Goal: Navigation & Orientation: Find specific page/section

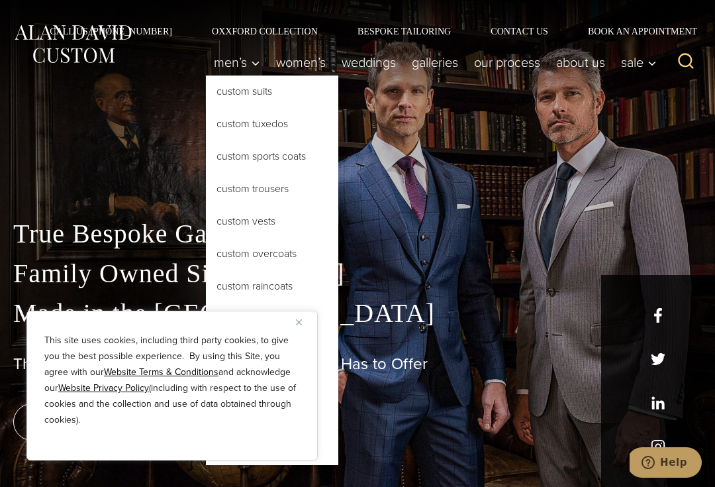
click at [305, 319] on button "Close" at bounding box center [304, 322] width 16 height 16
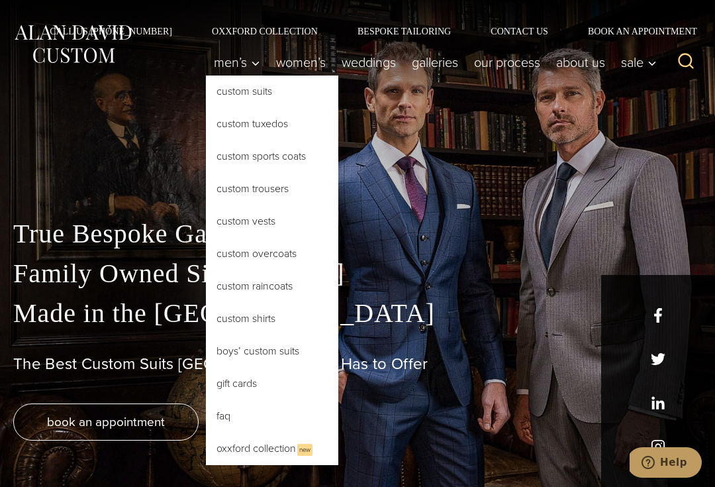
click at [223, 95] on link "Custom Suits" at bounding box center [272, 91] width 132 height 32
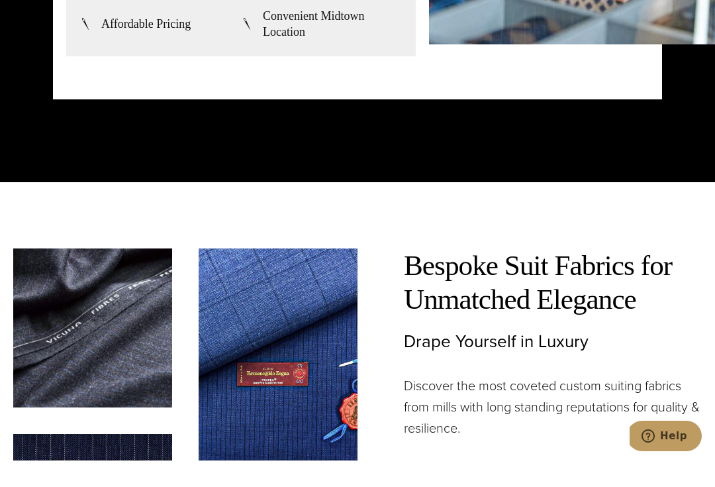
scroll to position [3103, 0]
click at [356, 383] on img at bounding box center [278, 381] width 159 height 212
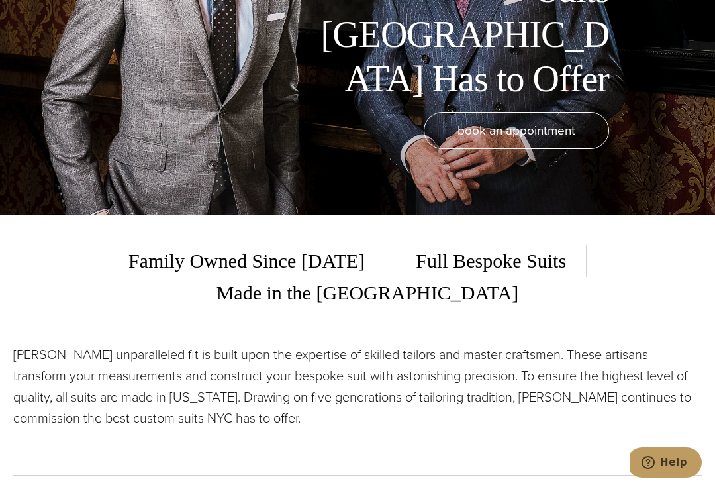
scroll to position [0, 0]
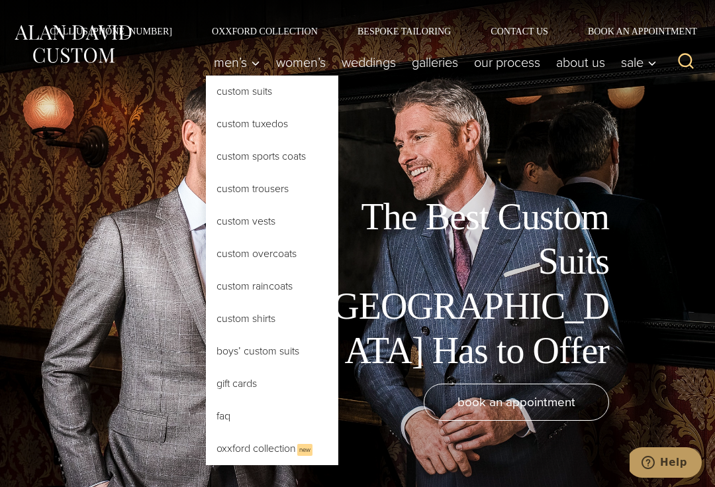
click at [288, 254] on link "Custom Overcoats" at bounding box center [272, 254] width 132 height 32
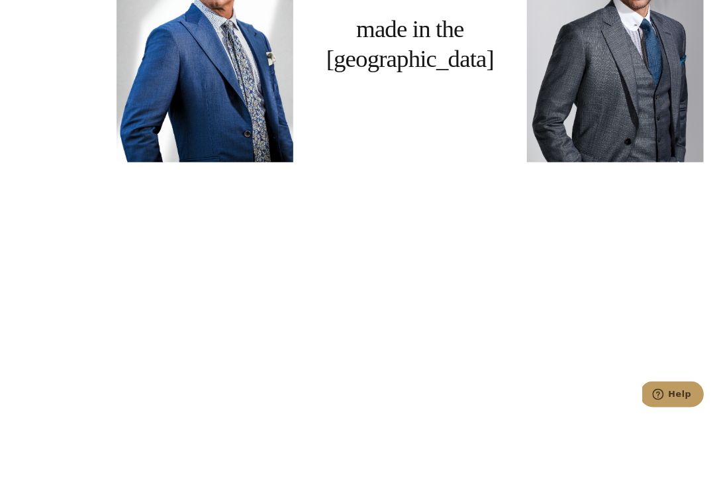
scroll to position [1102, 0]
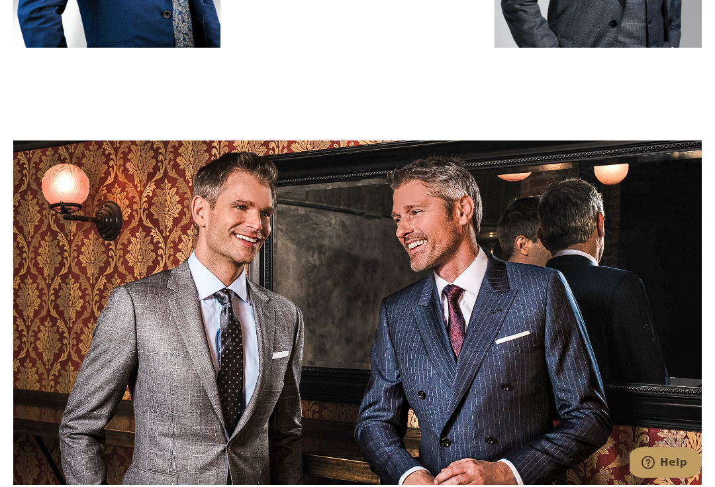
click at [356, 348] on link at bounding box center [357, 312] width 688 height 344
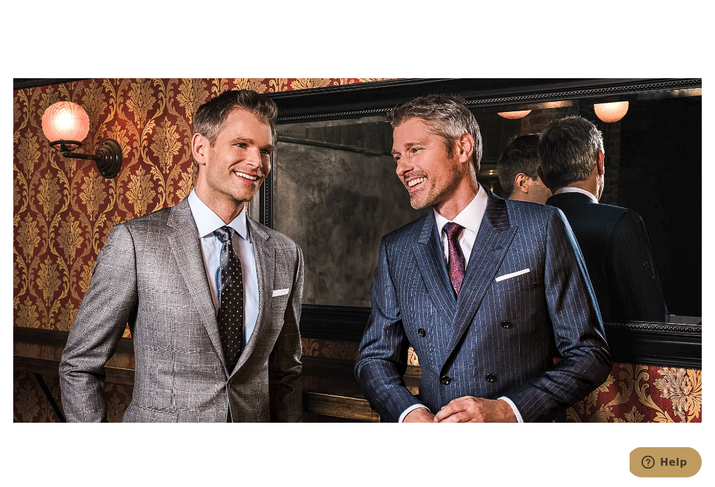
scroll to position [1164, 0]
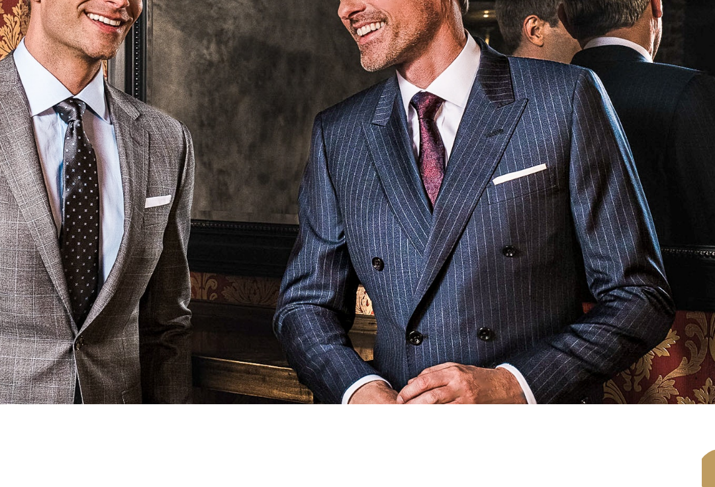
scroll to position [1172, 0]
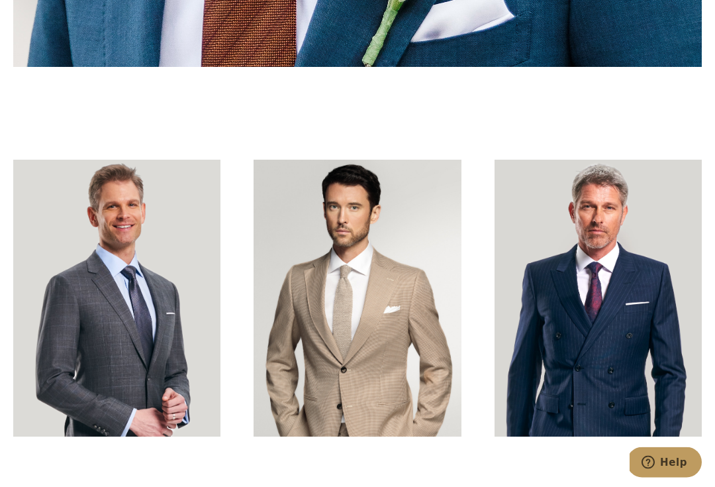
scroll to position [3065, 0]
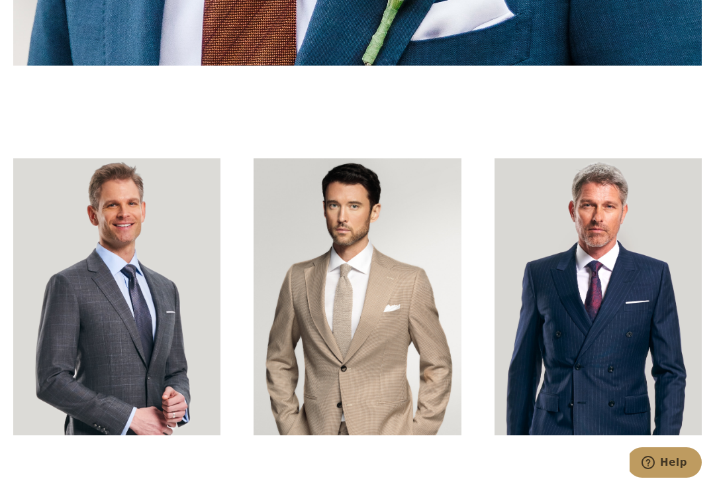
click at [642, 363] on link at bounding box center [598, 296] width 207 height 277
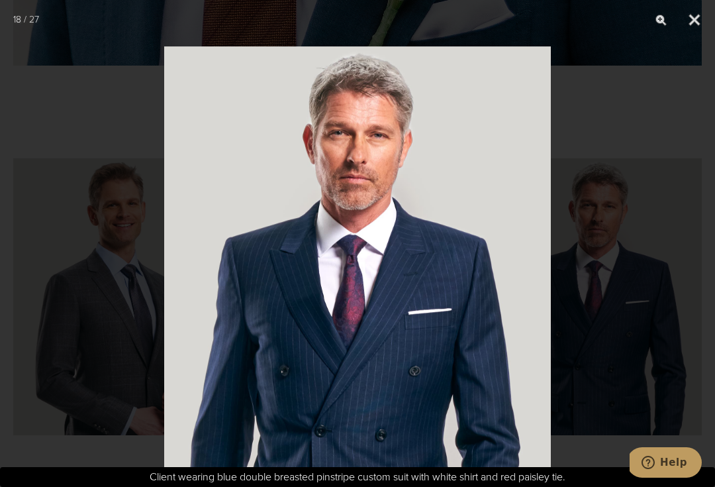
click at [627, 336] on div at bounding box center [357, 243] width 715 height 487
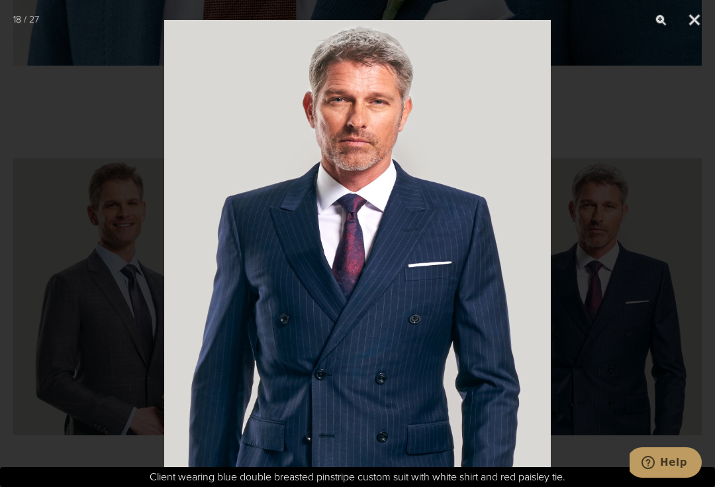
click at [696, 324] on div at bounding box center [357, 243] width 715 height 487
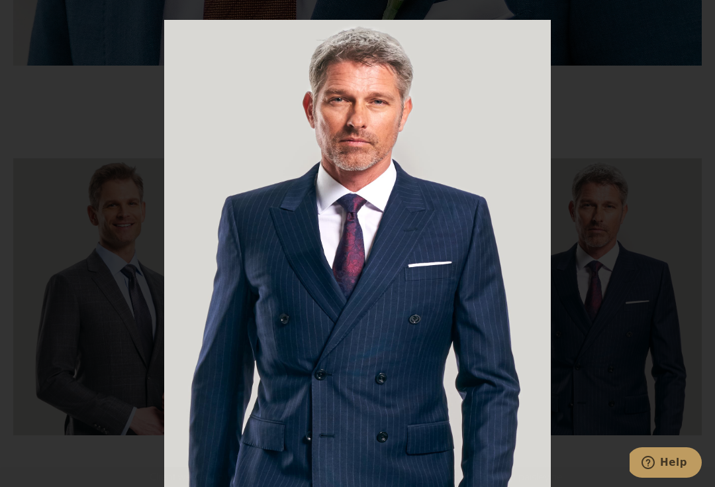
click at [685, 318] on div at bounding box center [357, 243] width 715 height 487
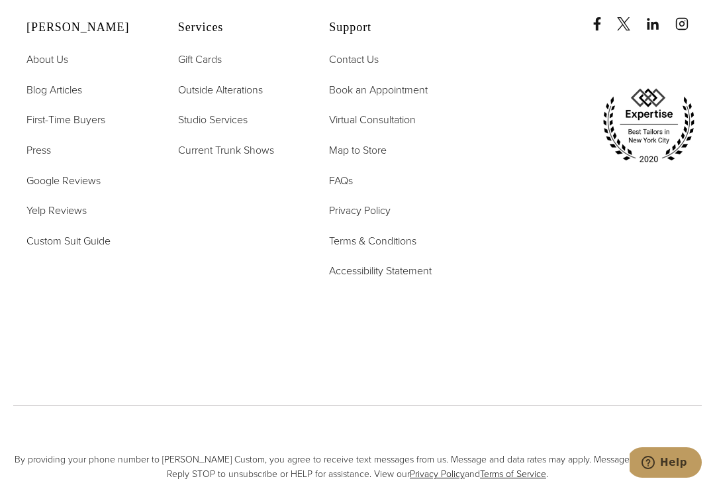
scroll to position [5363, 0]
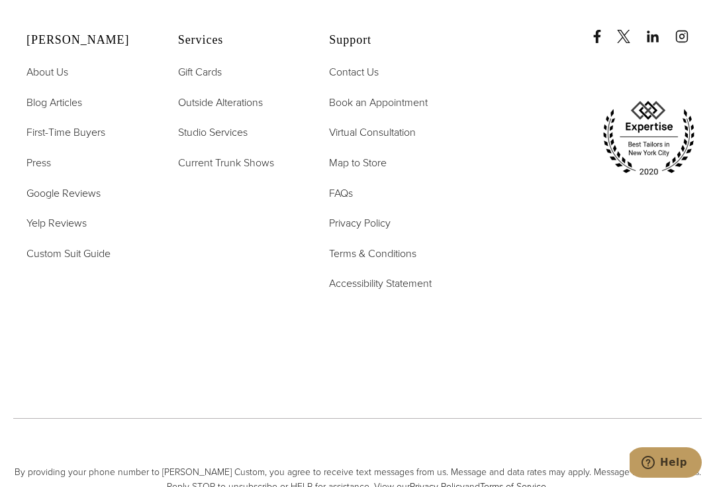
click at [377, 162] on span "Map to Store" at bounding box center [358, 162] width 58 height 15
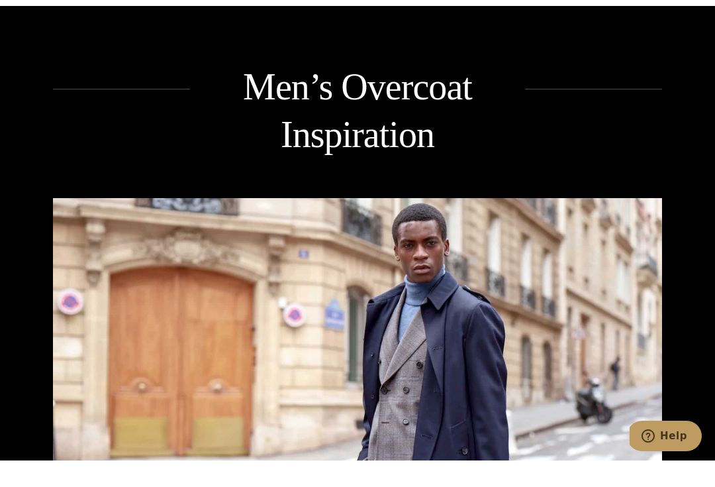
scroll to position [1859, 0]
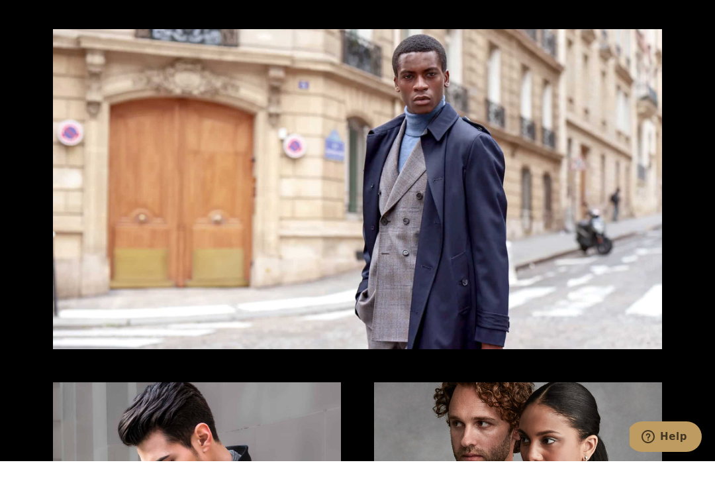
click at [550, 197] on img at bounding box center [357, 215] width 609 height 320
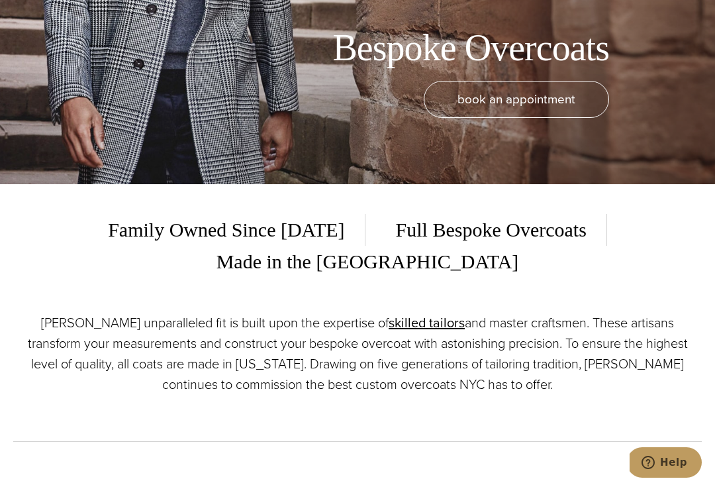
scroll to position [0, 0]
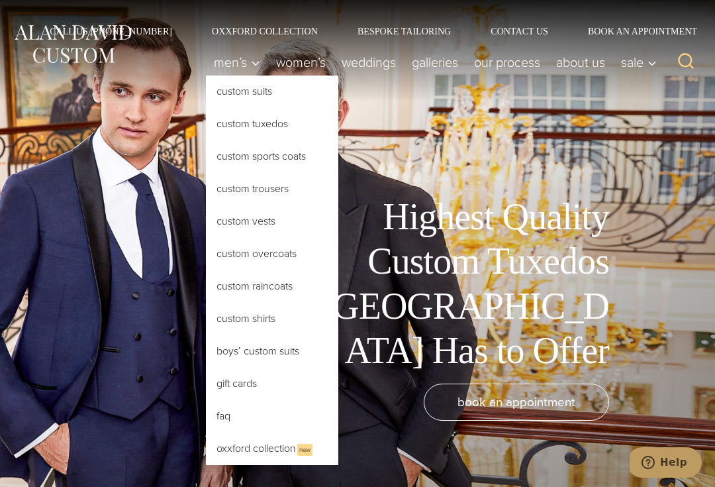
click at [251, 86] on link "Custom Suits" at bounding box center [272, 91] width 132 height 32
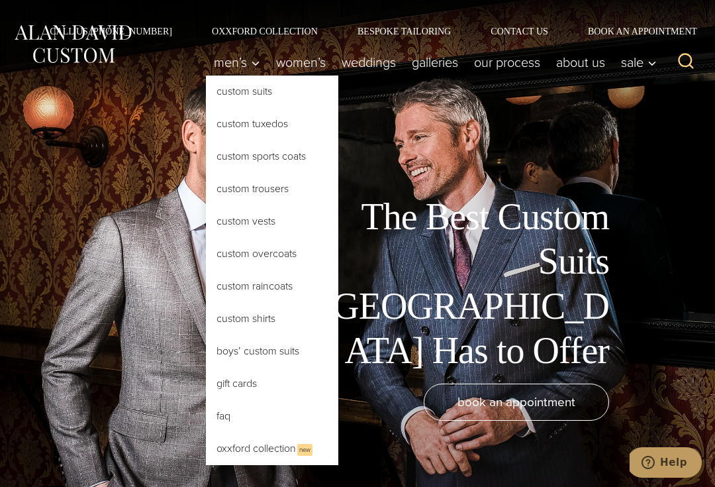
click at [286, 320] on link "Custom Shirts" at bounding box center [272, 319] width 132 height 32
click at [312, 318] on link "Custom Shirts" at bounding box center [272, 319] width 132 height 32
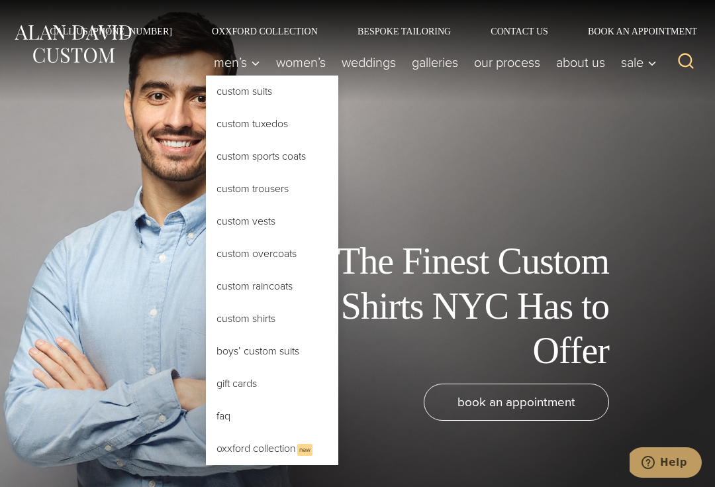
click at [300, 191] on link "Custom Trousers" at bounding box center [272, 189] width 132 height 32
click at [289, 192] on link "Custom Trousers" at bounding box center [272, 189] width 132 height 32
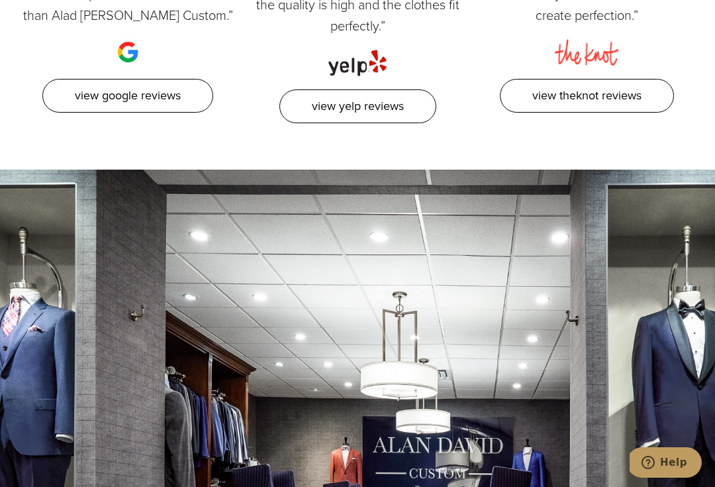
scroll to position [5336, 0]
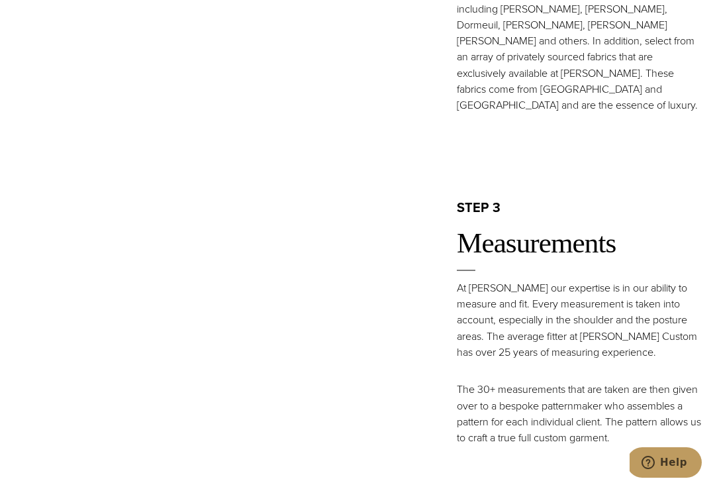
scroll to position [1300, 0]
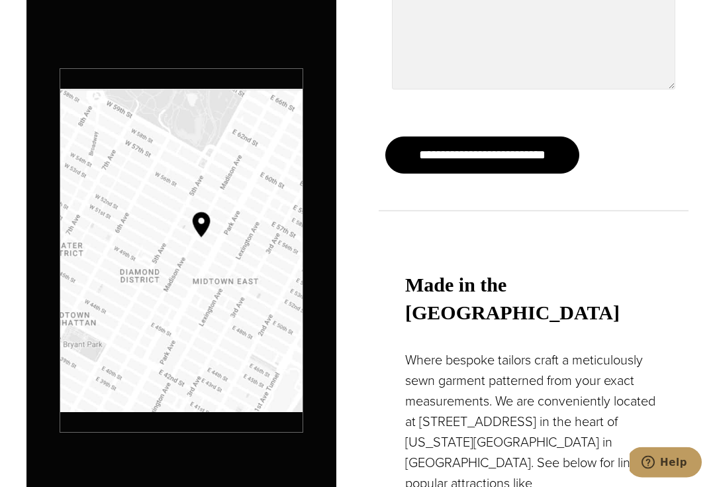
click at [250, 259] on img "Map to Alan David Custom" at bounding box center [181, 250] width 242 height 323
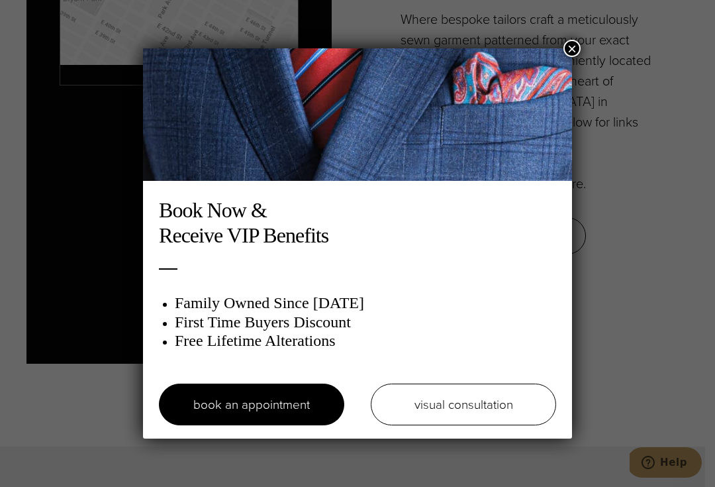
scroll to position [1376, 0]
